Goal: Check status: Check status

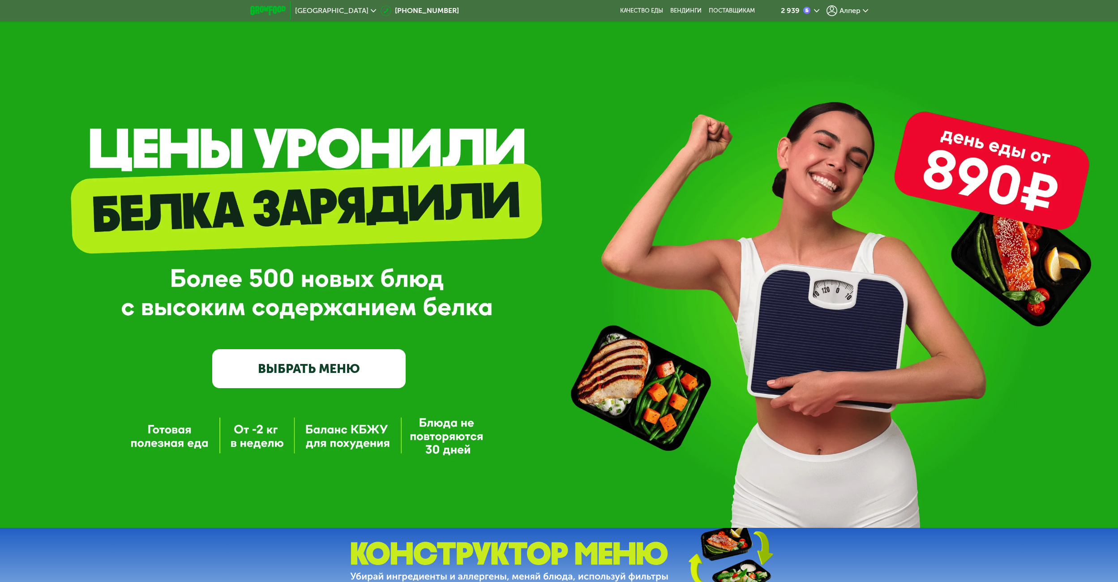
click at [857, 14] on span "Алпер" at bounding box center [849, 10] width 21 height 7
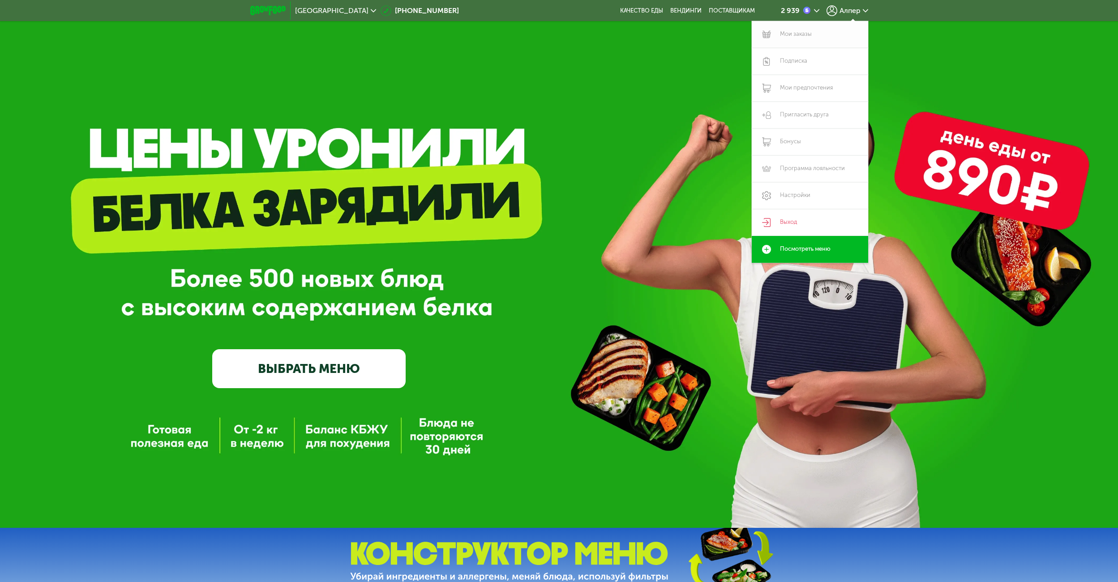
click at [802, 38] on link "Мои заказы" at bounding box center [810, 34] width 116 height 27
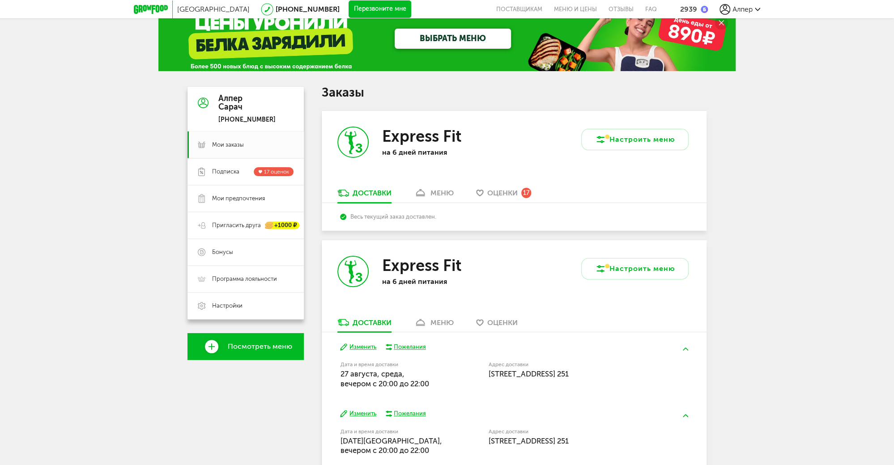
scroll to position [36, 0]
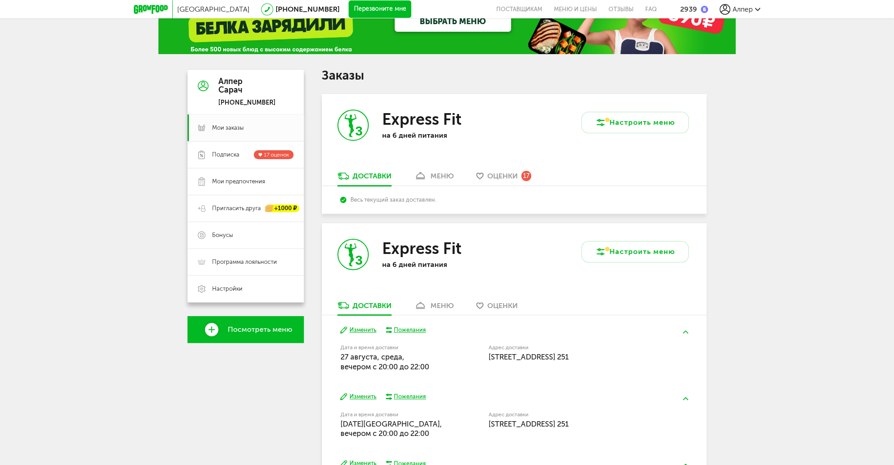
click at [428, 170] on div "Express Fit на 6 дней питания" at bounding box center [418, 132] width 192 height 77
click at [427, 174] on icon at bounding box center [420, 176] width 13 height 8
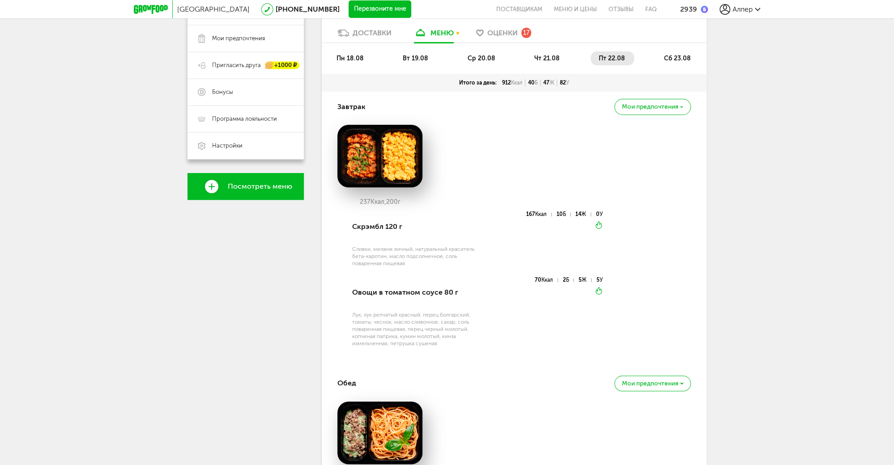
scroll to position [72, 0]
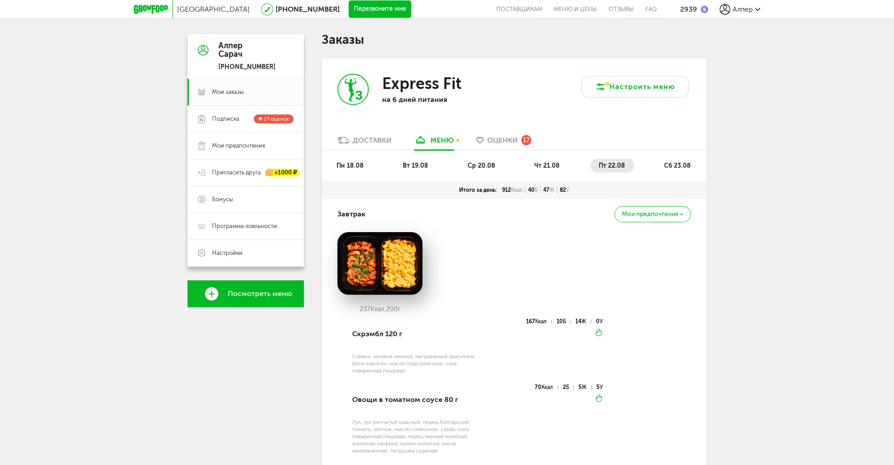
click at [670, 166] on span "сб 23.08" at bounding box center [677, 166] width 27 height 8
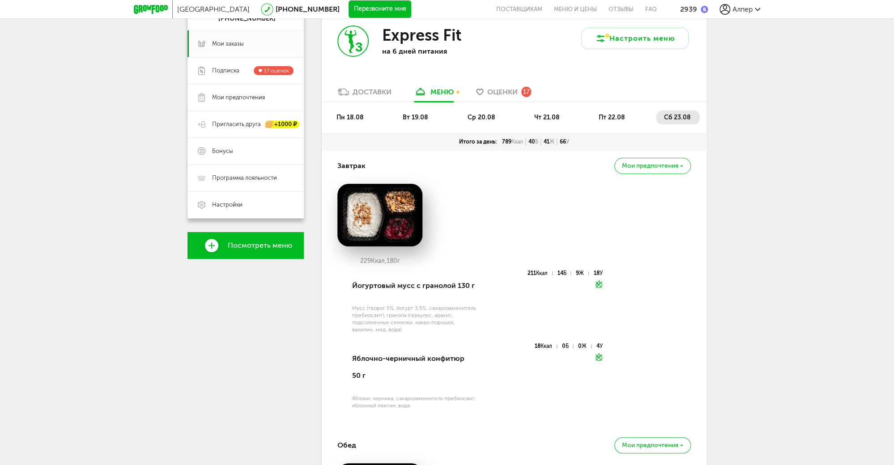
scroll to position [107, 0]
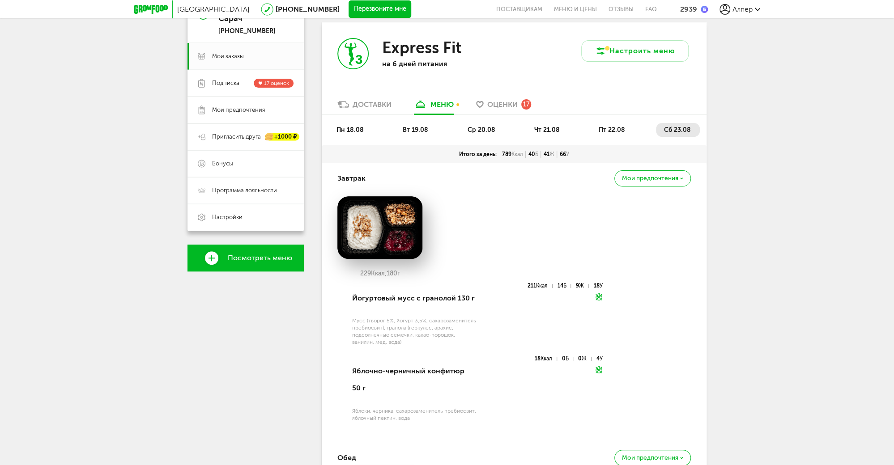
click at [619, 131] on span "пт 22.08" at bounding box center [612, 130] width 26 height 8
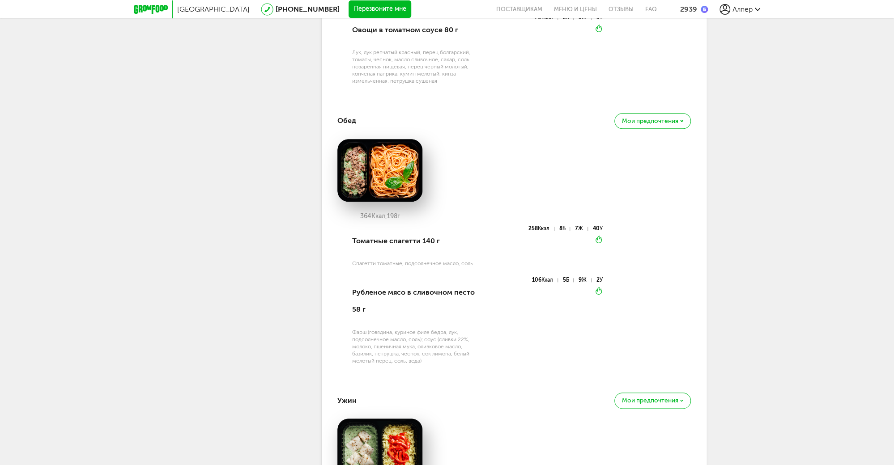
scroll to position [430, 0]
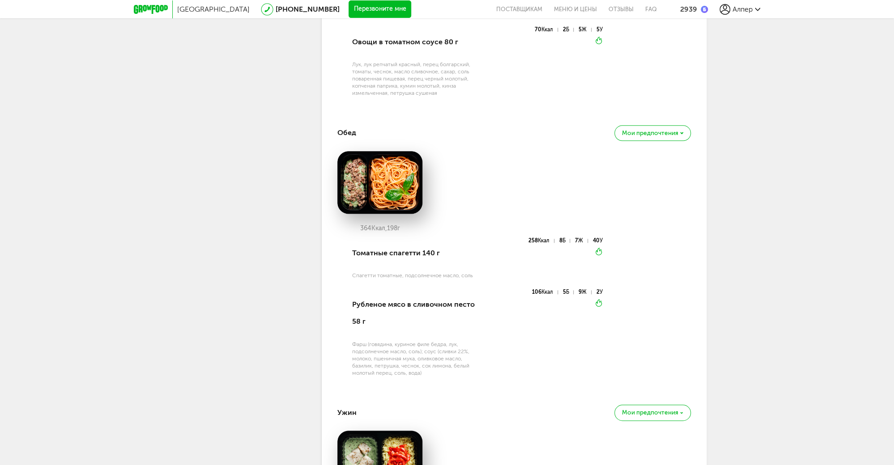
click at [149, 10] on icon at bounding box center [151, 9] width 34 height 9
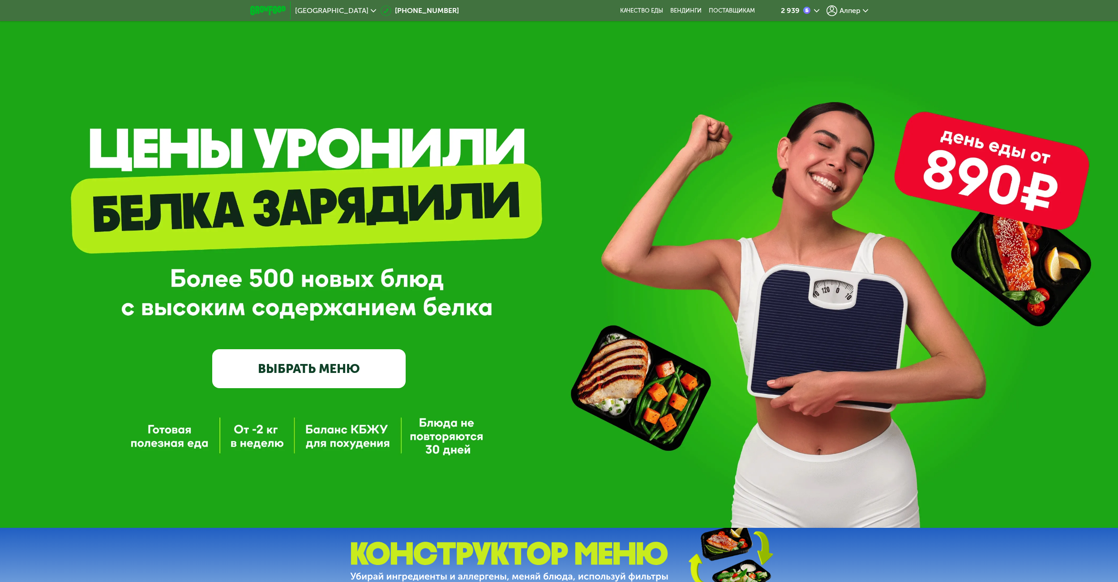
click at [863, 11] on icon at bounding box center [865, 10] width 5 height 5
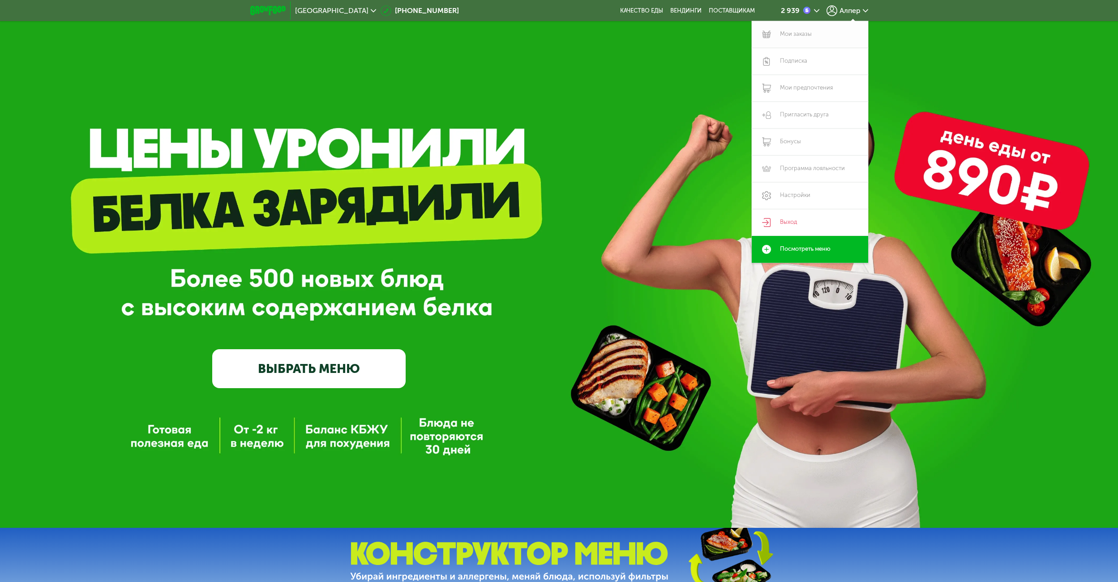
click at [781, 36] on link "Мои заказы" at bounding box center [810, 34] width 116 height 27
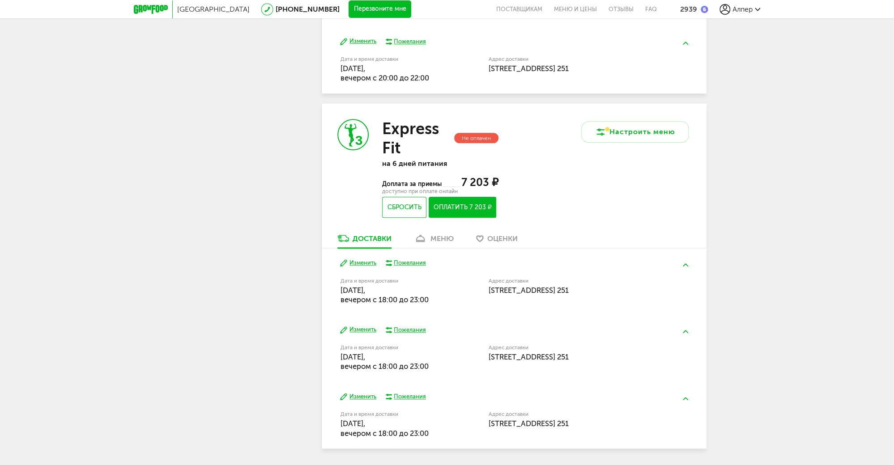
scroll to position [488, 0]
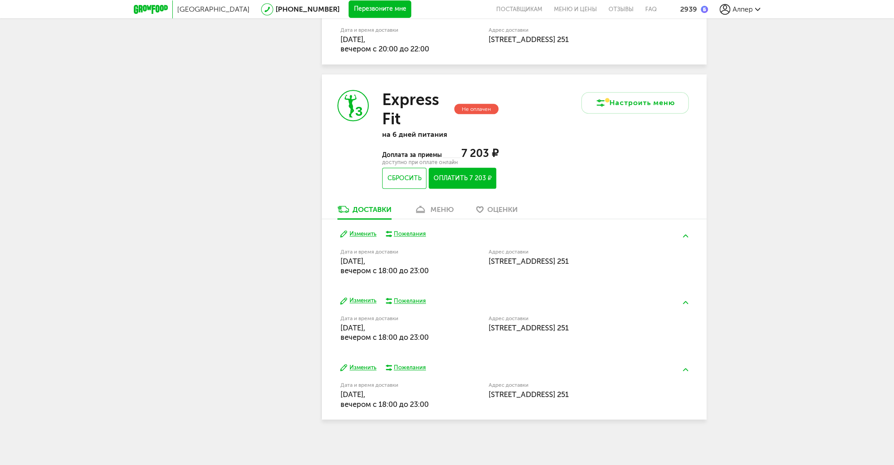
click at [419, 211] on use at bounding box center [420, 209] width 9 height 7
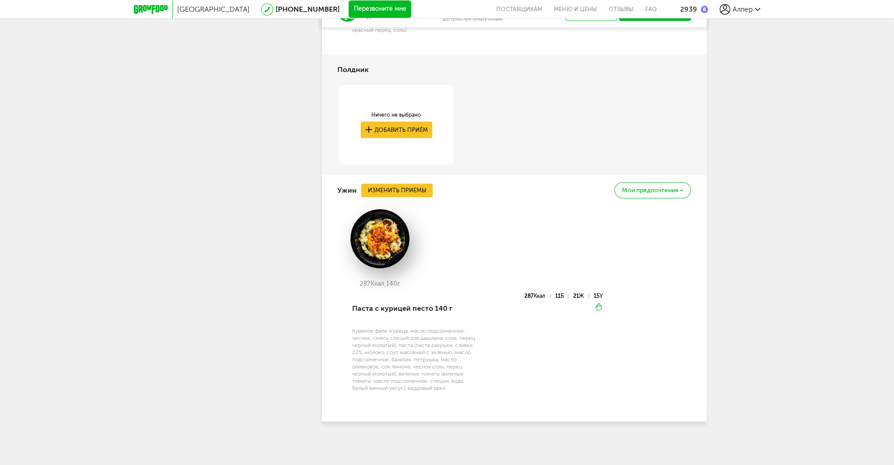
scroll to position [1654, 0]
